Goal: Information Seeking & Learning: Learn about a topic

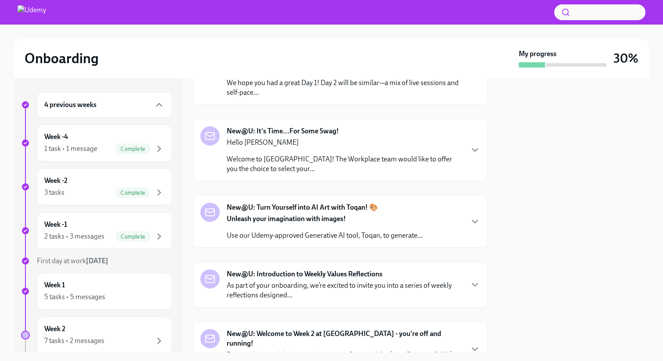
scroll to position [79, 0]
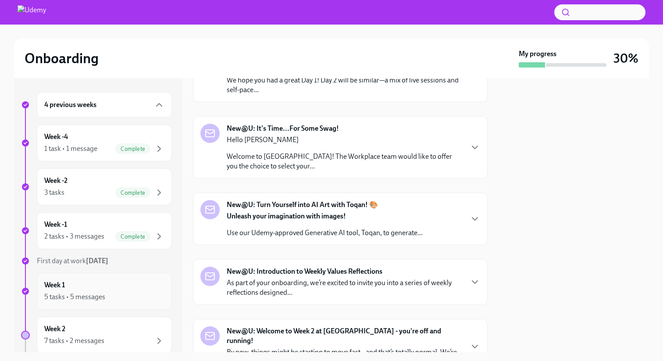
click at [146, 287] on div "Week 1 5 tasks • 5 messages" at bounding box center [104, 291] width 120 height 22
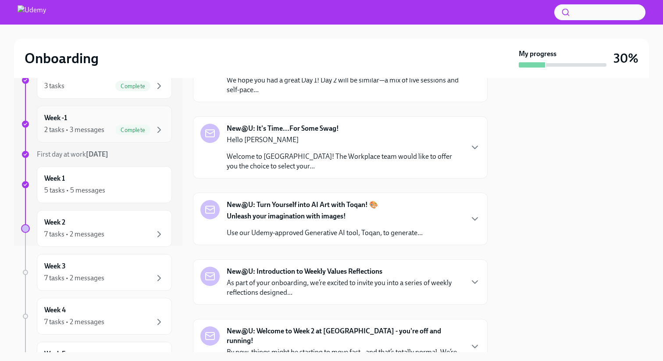
scroll to position [143, 0]
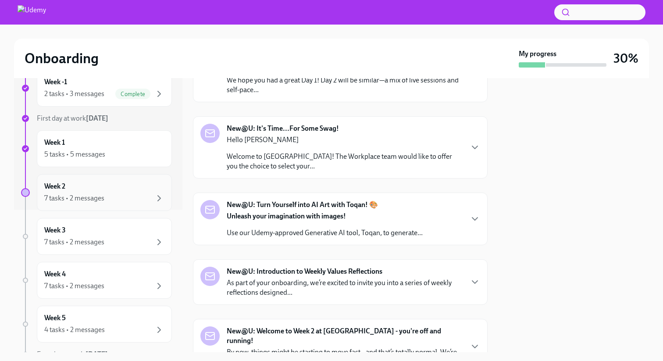
click at [139, 192] on div "Week 2 7 tasks • 2 messages" at bounding box center [104, 193] width 120 height 22
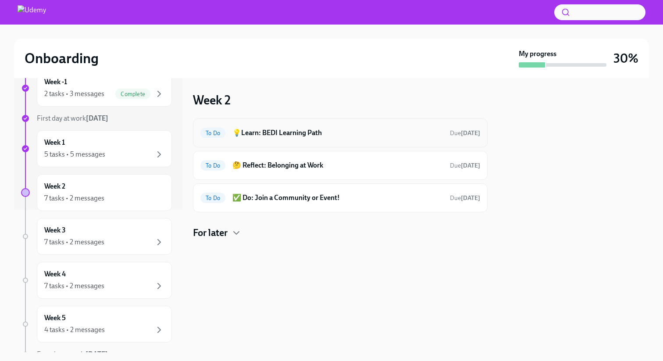
click at [344, 130] on h6 "💡Learn: BEDI Learning Path" at bounding box center [337, 133] width 211 height 10
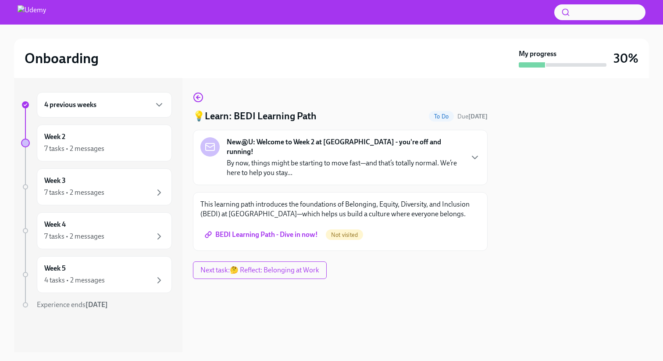
click at [343, 118] on div "💡Learn: BEDI Learning Path To Do Due in 3 days" at bounding box center [340, 116] width 295 height 13
click at [199, 96] on icon "button" at bounding box center [198, 97] width 11 height 11
